Goal: Navigation & Orientation: Find specific page/section

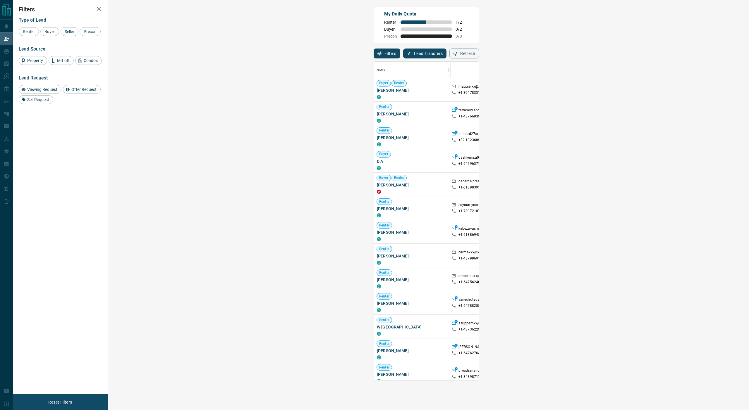
scroll to position [319, 628]
click at [36, 90] on span "Viewing Request" at bounding box center [42, 89] width 34 height 5
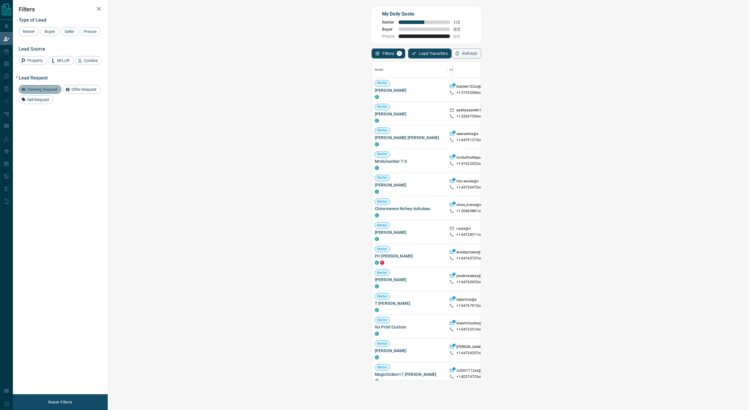
click at [36, 90] on span "Viewing Request" at bounding box center [42, 89] width 34 height 5
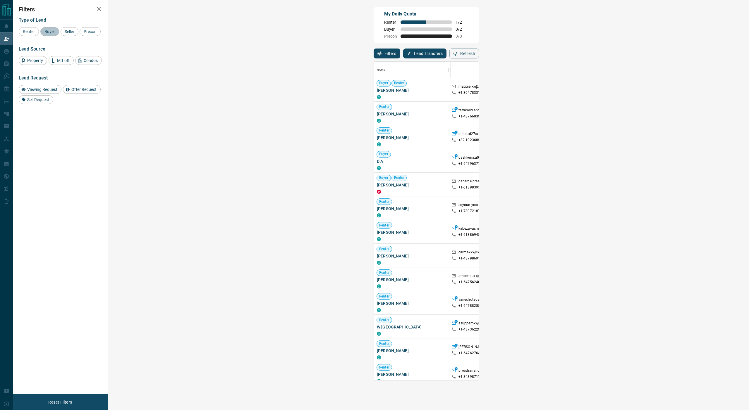
click at [51, 33] on span "Buyer" at bounding box center [49, 31] width 15 height 5
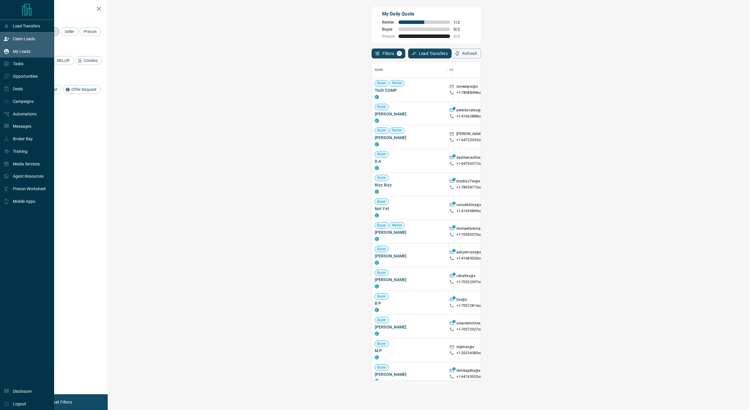
click at [21, 55] on div "My Leads" at bounding box center [17, 52] width 27 height 10
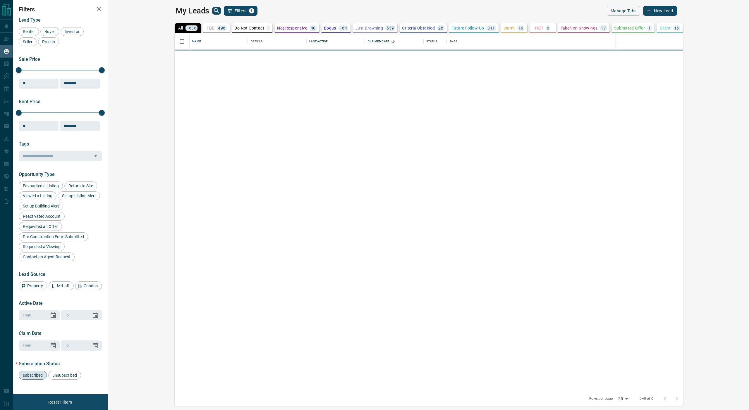
scroll to position [0, 0]
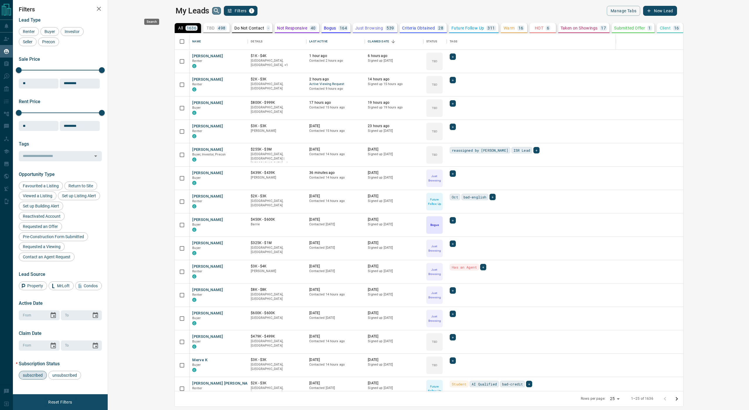
click at [213, 10] on icon "search button" at bounding box center [216, 10] width 7 height 7
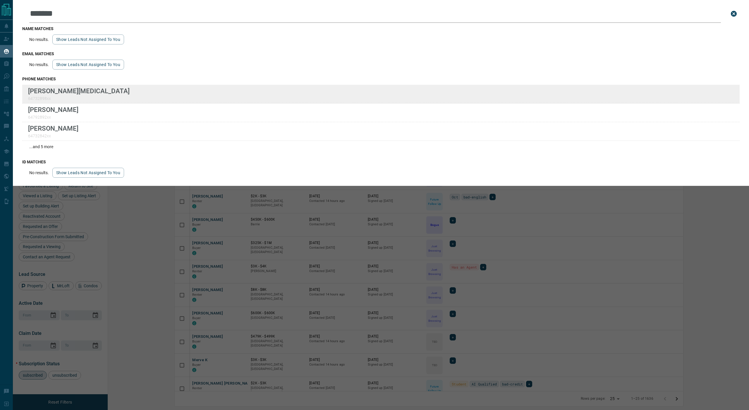
type input "*******"
click at [0, 0] on div "Lead Transfers Claim Leads My Leads Tasks Opportunities Deals Campaigns Automat…" at bounding box center [374, 201] width 749 height 403
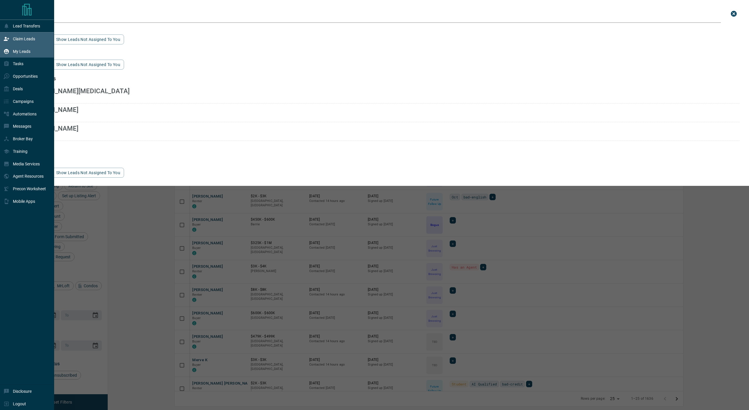
click at [13, 38] on p "Claim Leads" at bounding box center [24, 39] width 22 height 5
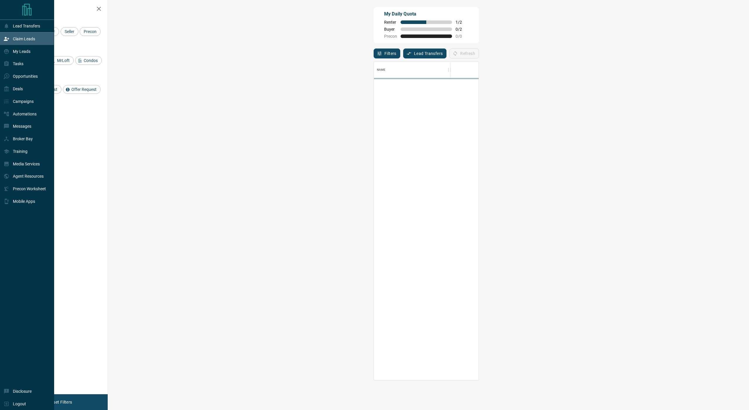
scroll to position [319, 628]
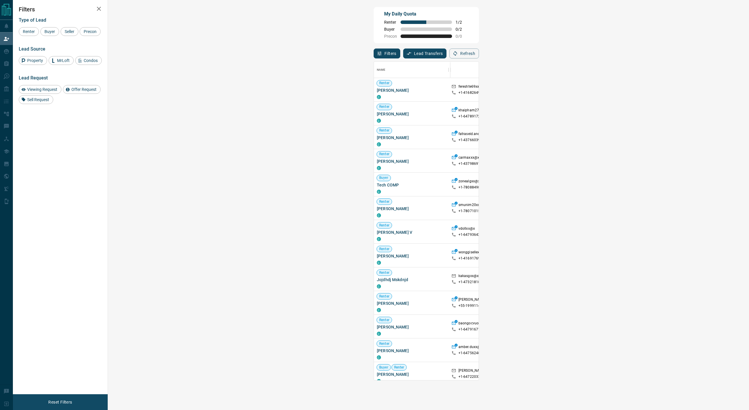
click at [373, 23] on div "My Daily Quota Renter 1 / 2 Buyer 0 / 2 Precon 0 / 0" at bounding box center [425, 25] width 105 height 36
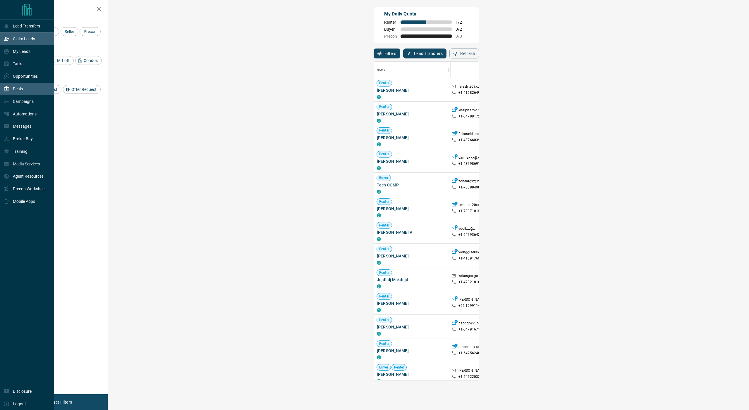
click at [27, 90] on div "Deals" at bounding box center [27, 89] width 54 height 13
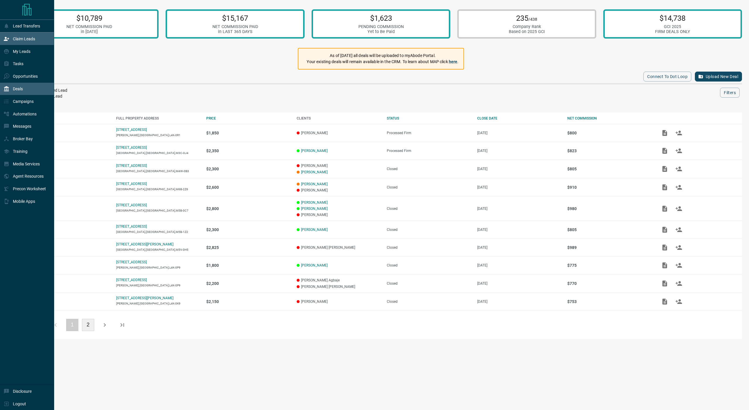
click at [24, 40] on p "Claim Leads" at bounding box center [24, 39] width 22 height 5
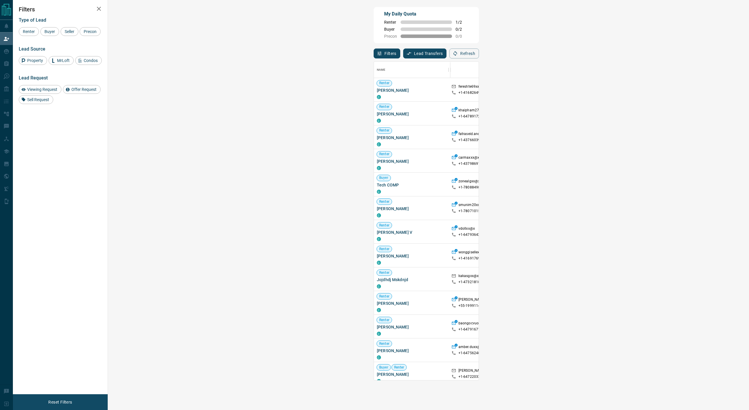
scroll to position [319, 628]
click at [373, 30] on div "My Daily Quota Renter 1 / 2 Buyer 0 / 2 Precon 0 / 0" at bounding box center [425, 25] width 105 height 36
